Goal: Task Accomplishment & Management: Use online tool/utility

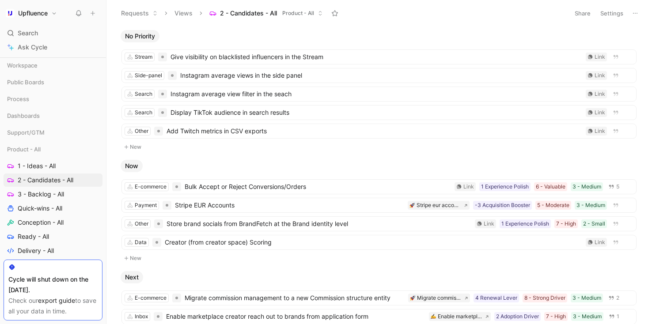
scroll to position [186, 0]
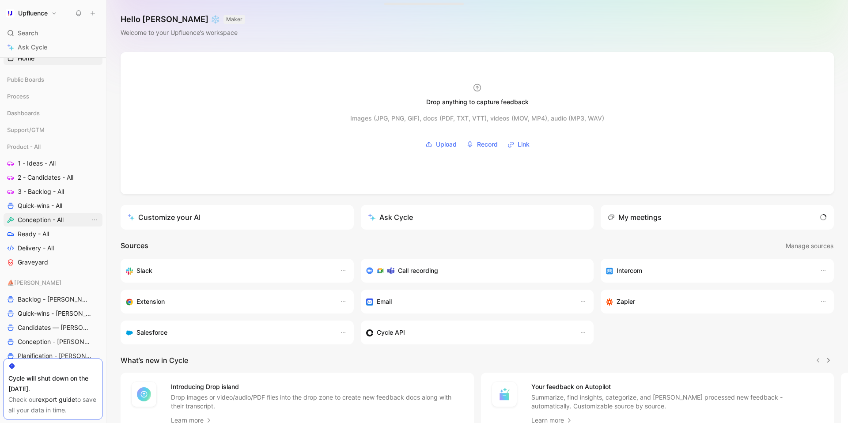
scroll to position [34, 0]
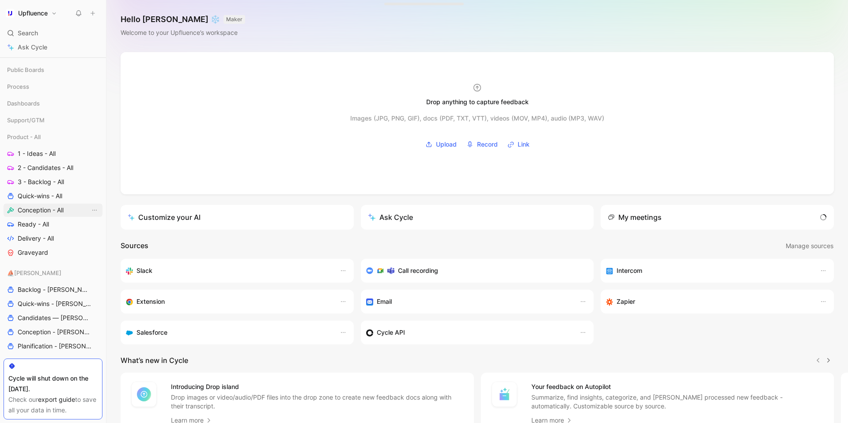
click at [41, 207] on span "Conception - All" at bounding box center [41, 210] width 46 height 9
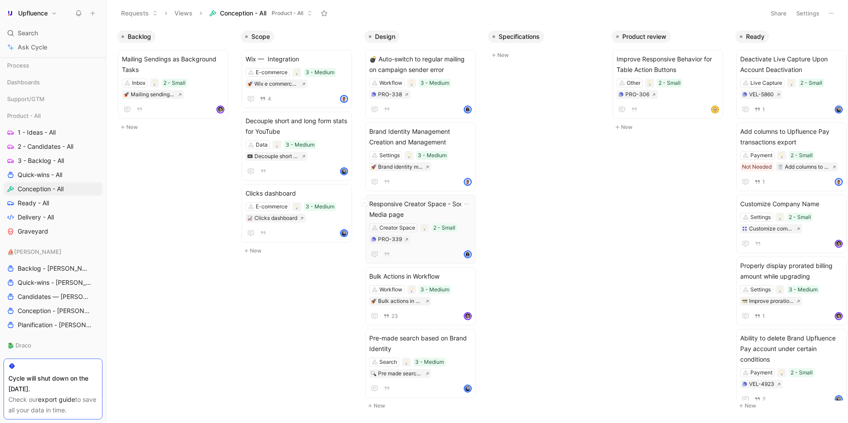
scroll to position [0, 15]
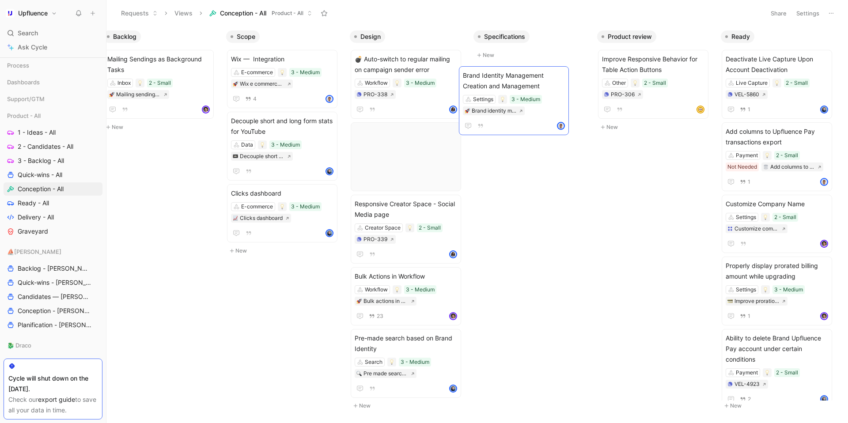
drag, startPoint x: 479, startPoint y: 99, endPoint x: 503, endPoint y: 85, distance: 27.7
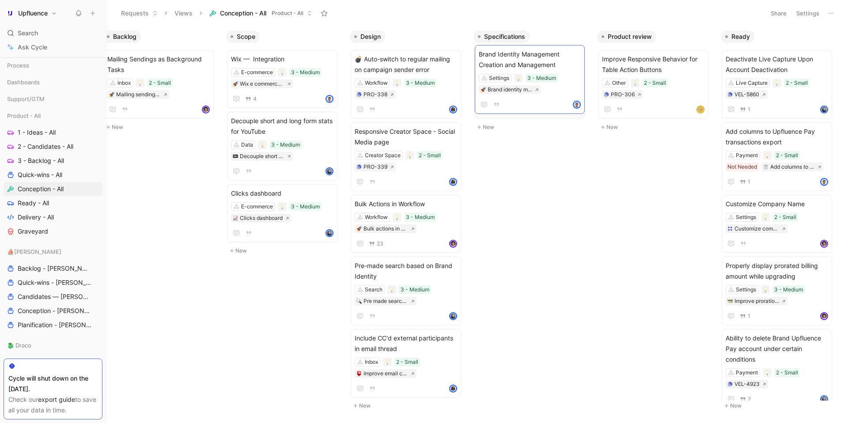
drag, startPoint x: 409, startPoint y: 335, endPoint x: 534, endPoint y: 48, distance: 313.4
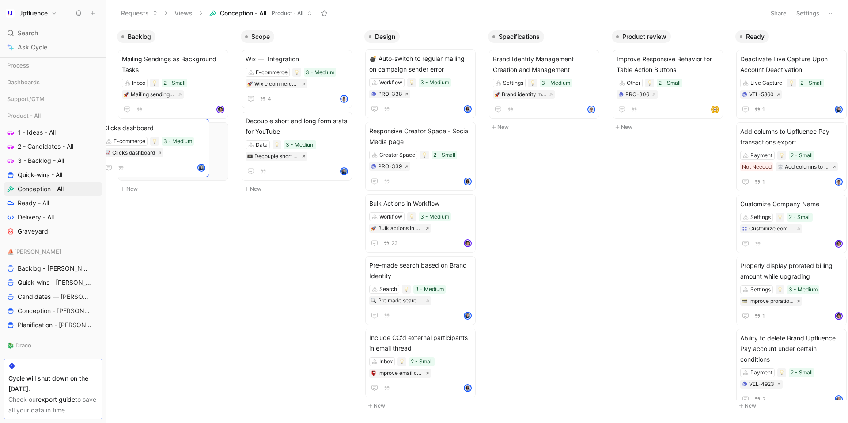
drag, startPoint x: 305, startPoint y: 193, endPoint x: 167, endPoint y: 130, distance: 152.2
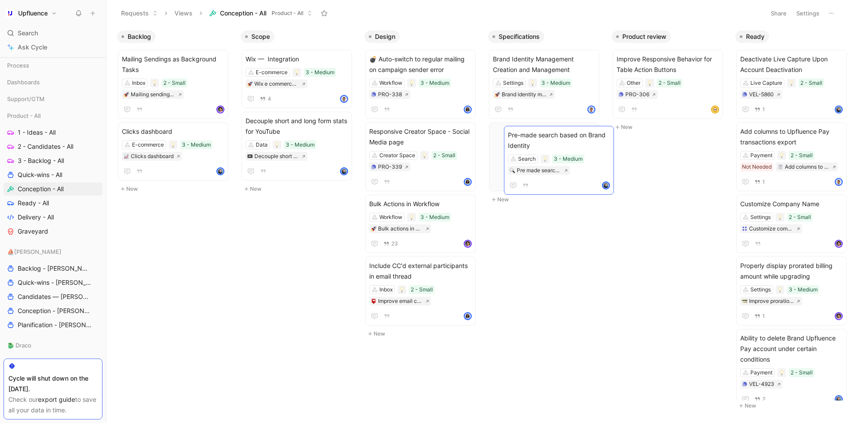
scroll to position [0, 13]
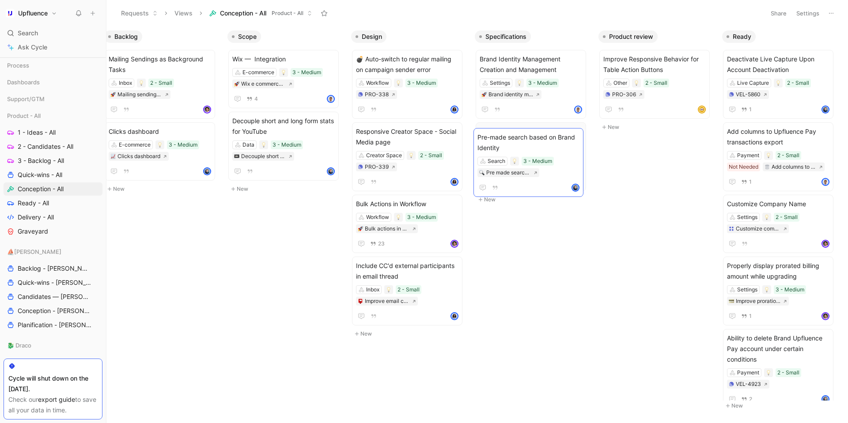
drag, startPoint x: 418, startPoint y: 267, endPoint x: 527, endPoint y: 140, distance: 166.7
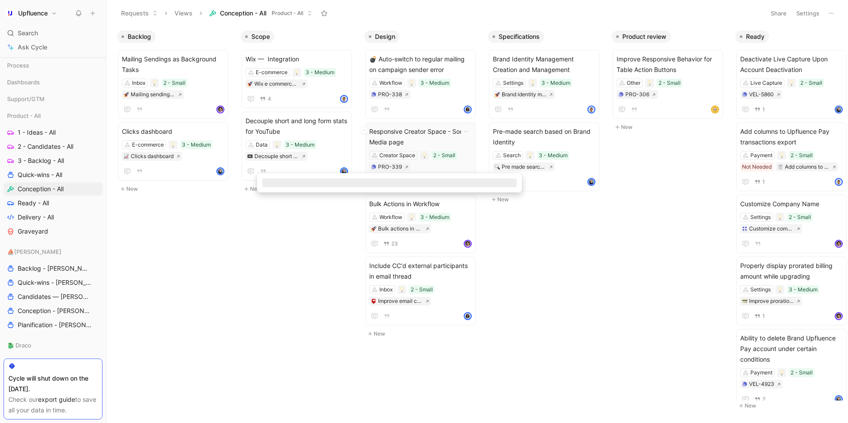
scroll to position [0, 15]
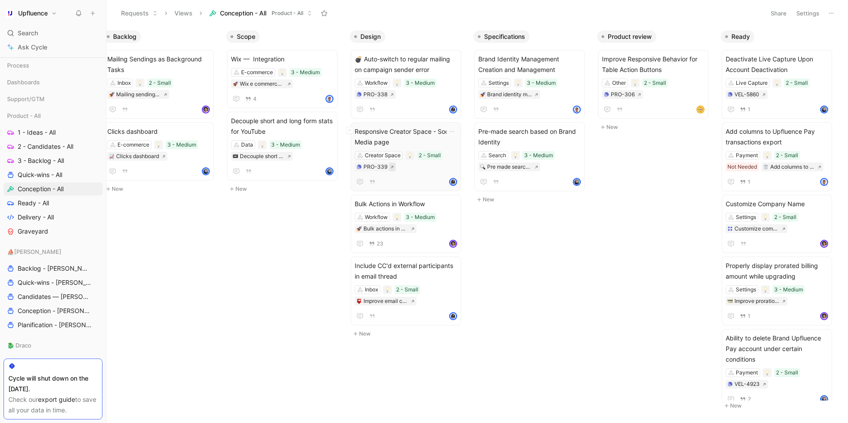
click at [394, 167] on button at bounding box center [392, 167] width 7 height 9
click at [414, 290] on div "2 - Small" at bounding box center [407, 289] width 22 height 9
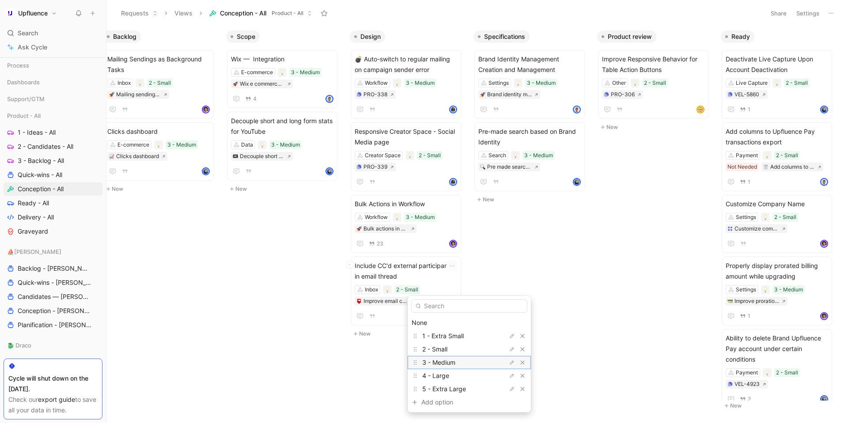
click at [451, 358] on div "3 - Medium" at bounding box center [455, 362] width 66 height 11
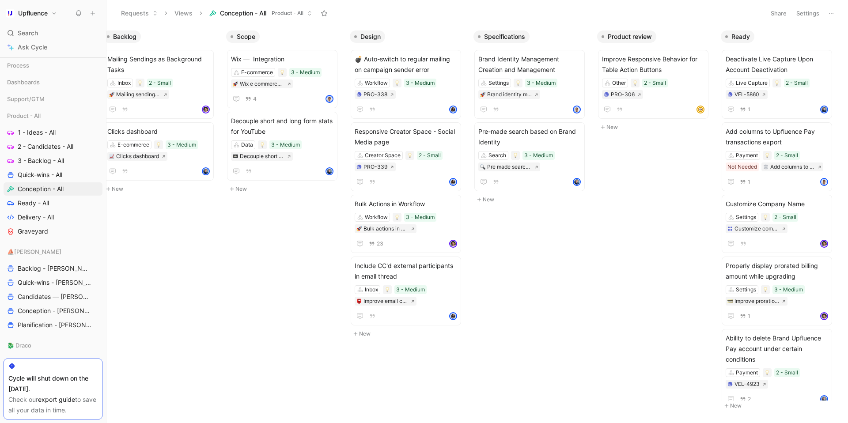
click at [255, 191] on button "New" at bounding box center [284, 189] width 117 height 11
click at [320, 209] on div "Link" at bounding box center [321, 206] width 11 height 9
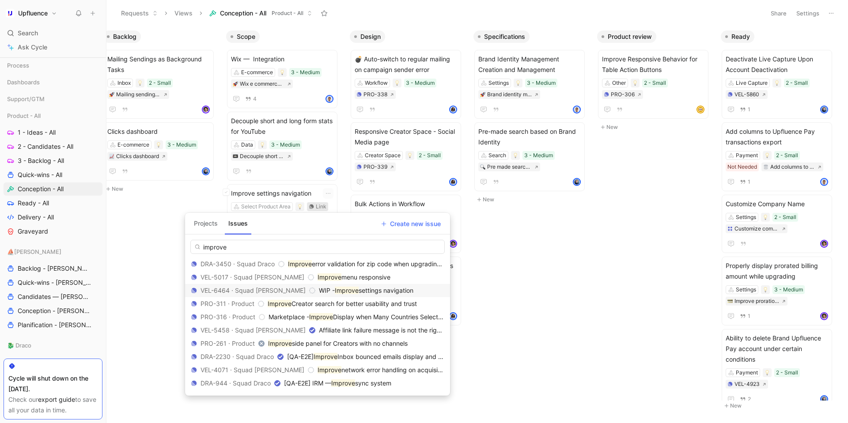
type input "improve"
click at [372, 291] on span "settings navigation" at bounding box center [386, 291] width 55 height 8
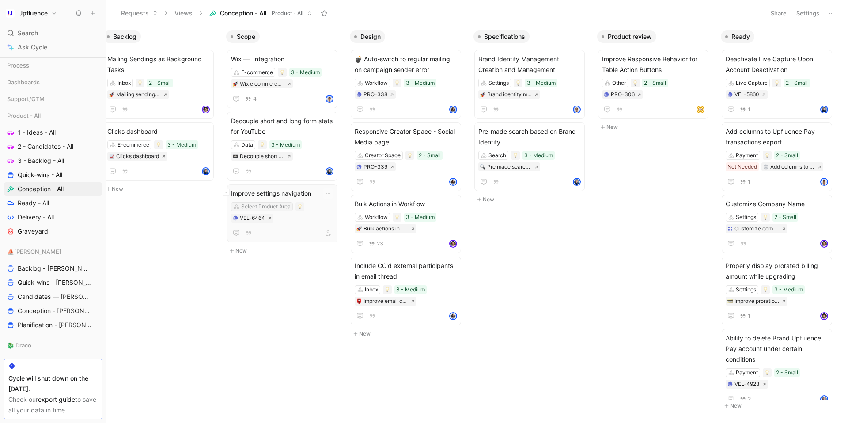
click at [278, 203] on div "Select Product Area" at bounding box center [265, 206] width 49 height 9
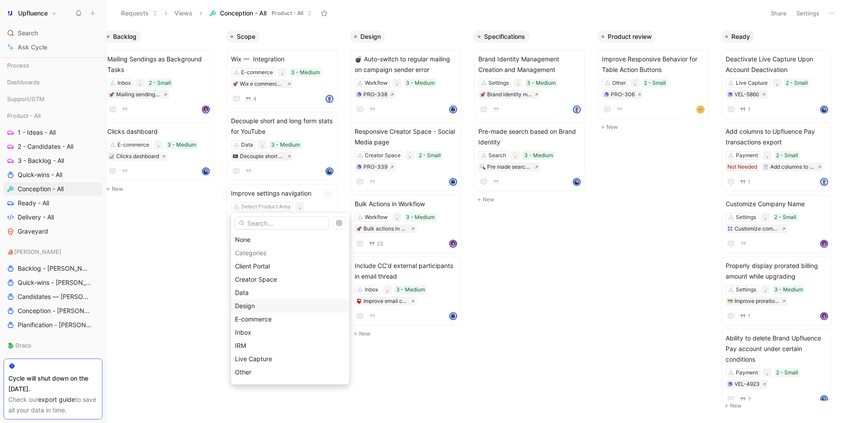
scroll to position [104, 0]
click at [268, 308] on div "Settings" at bounding box center [290, 308] width 110 height 11
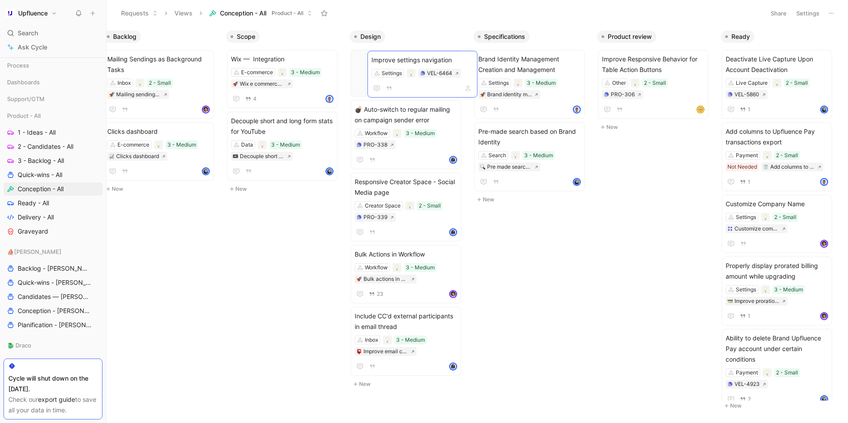
drag, startPoint x: 286, startPoint y: 222, endPoint x: 419, endPoint y: 84, distance: 191.5
click at [453, 91] on button "button" at bounding box center [452, 87] width 11 height 11
type input "b"
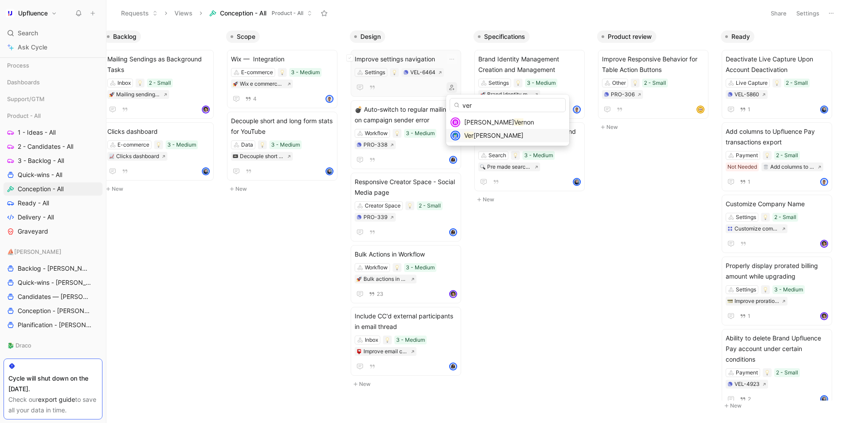
type input "ver"
click at [483, 134] on span "[PERSON_NAME]" at bounding box center [499, 136] width 50 height 8
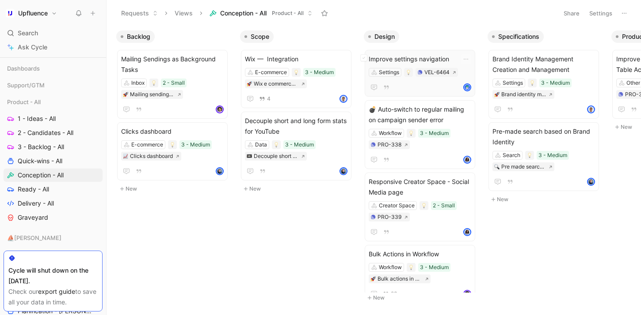
click at [418, 85] on div at bounding box center [419, 87] width 102 height 11
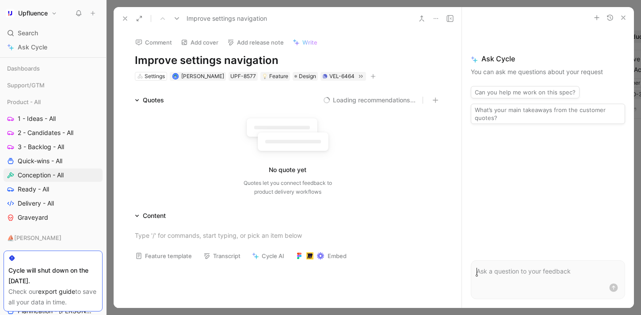
click at [376, 76] on button "button" at bounding box center [372, 76] width 9 height 9
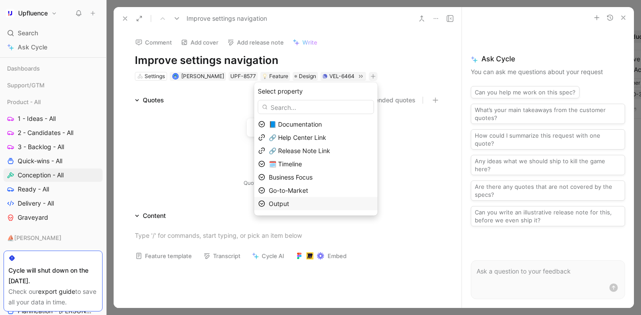
click at [301, 201] on div "Output" at bounding box center [321, 204] width 105 height 11
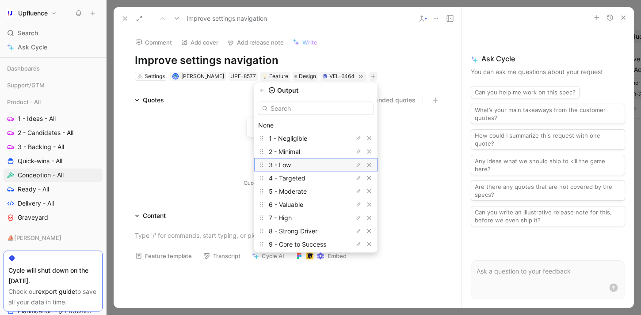
click at [317, 170] on div "3 - Low" at bounding box center [302, 165] width 66 height 11
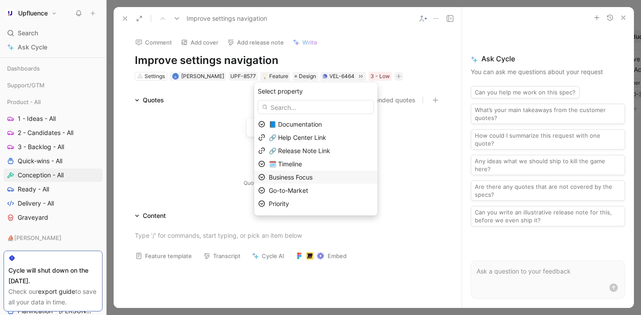
click at [311, 178] on span "Business Focus" at bounding box center [291, 178] width 44 height 8
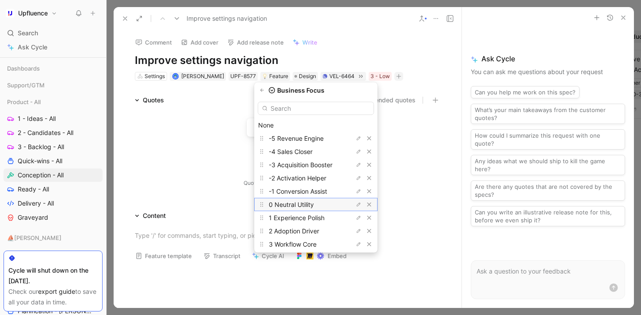
click at [314, 204] on span "0 Neutral Utility" at bounding box center [291, 205] width 45 height 8
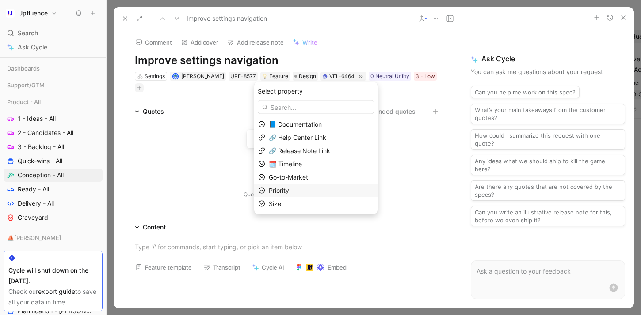
click at [305, 191] on div "Priority" at bounding box center [321, 191] width 105 height 11
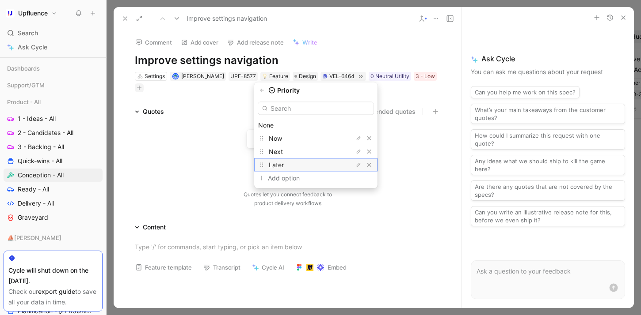
click at [308, 163] on div "Later" at bounding box center [302, 165] width 66 height 11
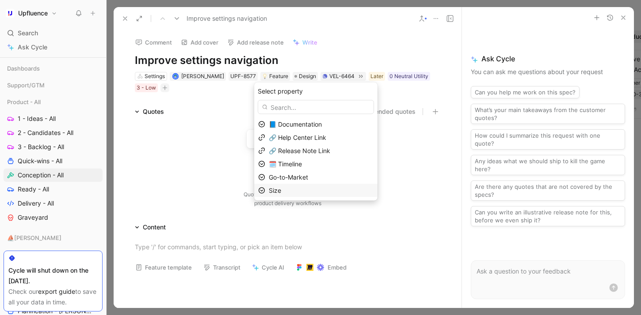
click at [307, 188] on div "Size" at bounding box center [321, 191] width 105 height 11
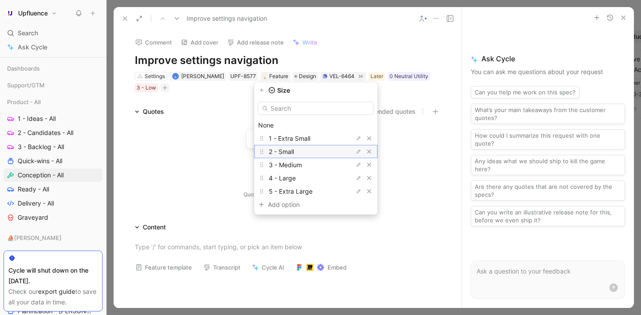
click at [311, 154] on div "2 - Small" at bounding box center [302, 152] width 66 height 11
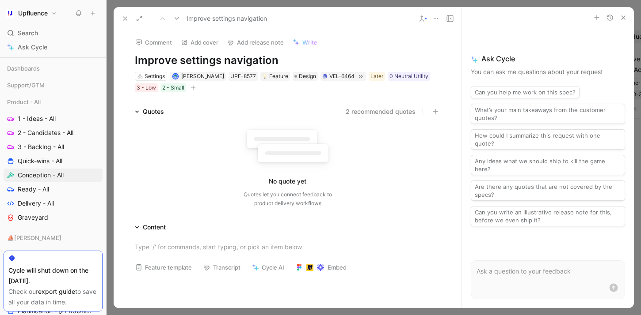
click at [121, 16] on button at bounding box center [125, 18] width 12 height 12
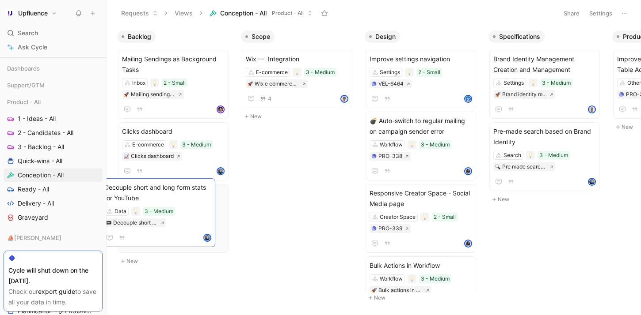
drag, startPoint x: 328, startPoint y: 126, endPoint x: 186, endPoint y: 193, distance: 156.3
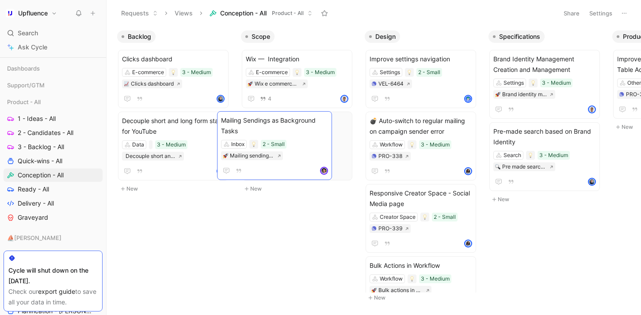
drag, startPoint x: 200, startPoint y: 82, endPoint x: 300, endPoint y: 144, distance: 117.6
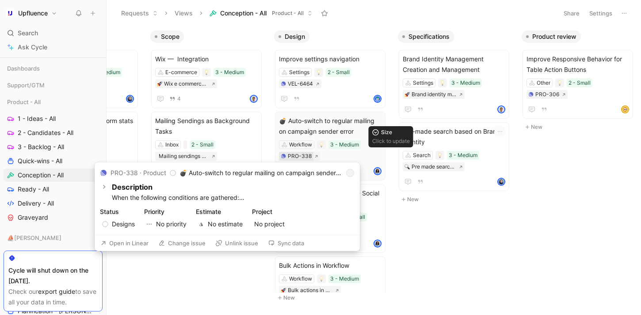
scroll to position [0, 72]
